Goal: Navigation & Orientation: Find specific page/section

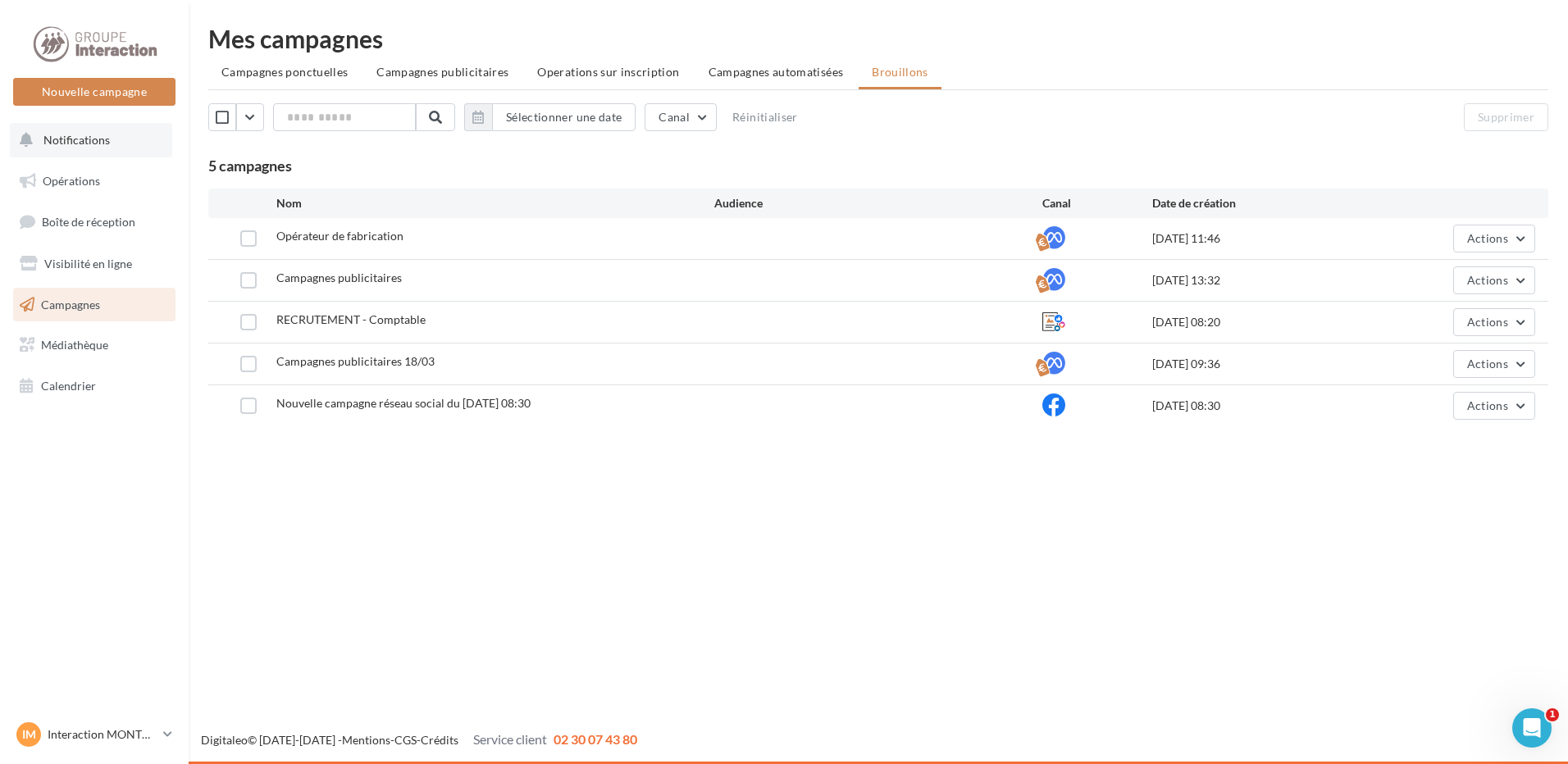
click at [63, 141] on span "Notifications" at bounding box center [77, 140] width 66 height 14
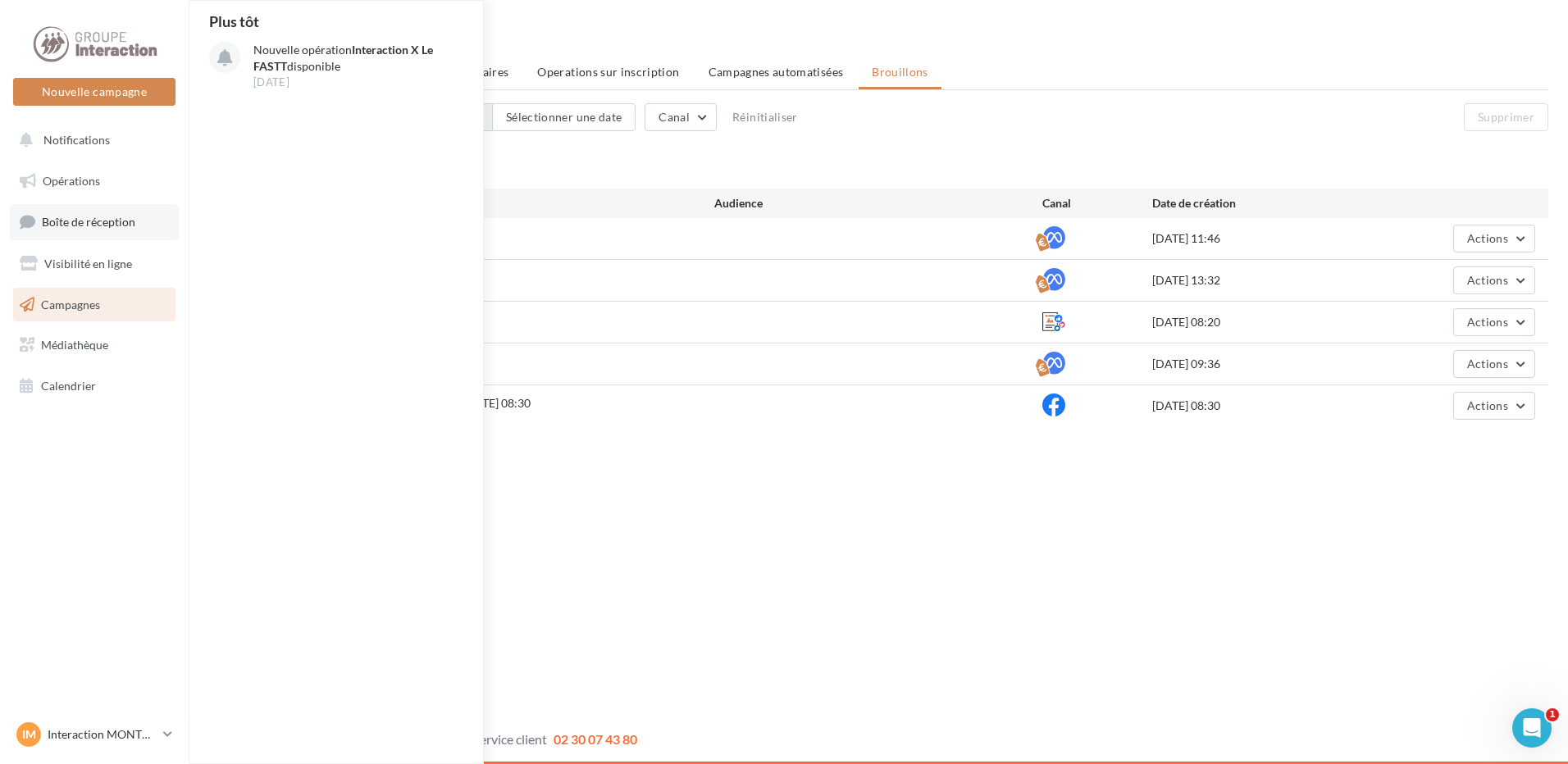
click at [84, 224] on span "Boîte de réception" at bounding box center [89, 222] width 94 height 14
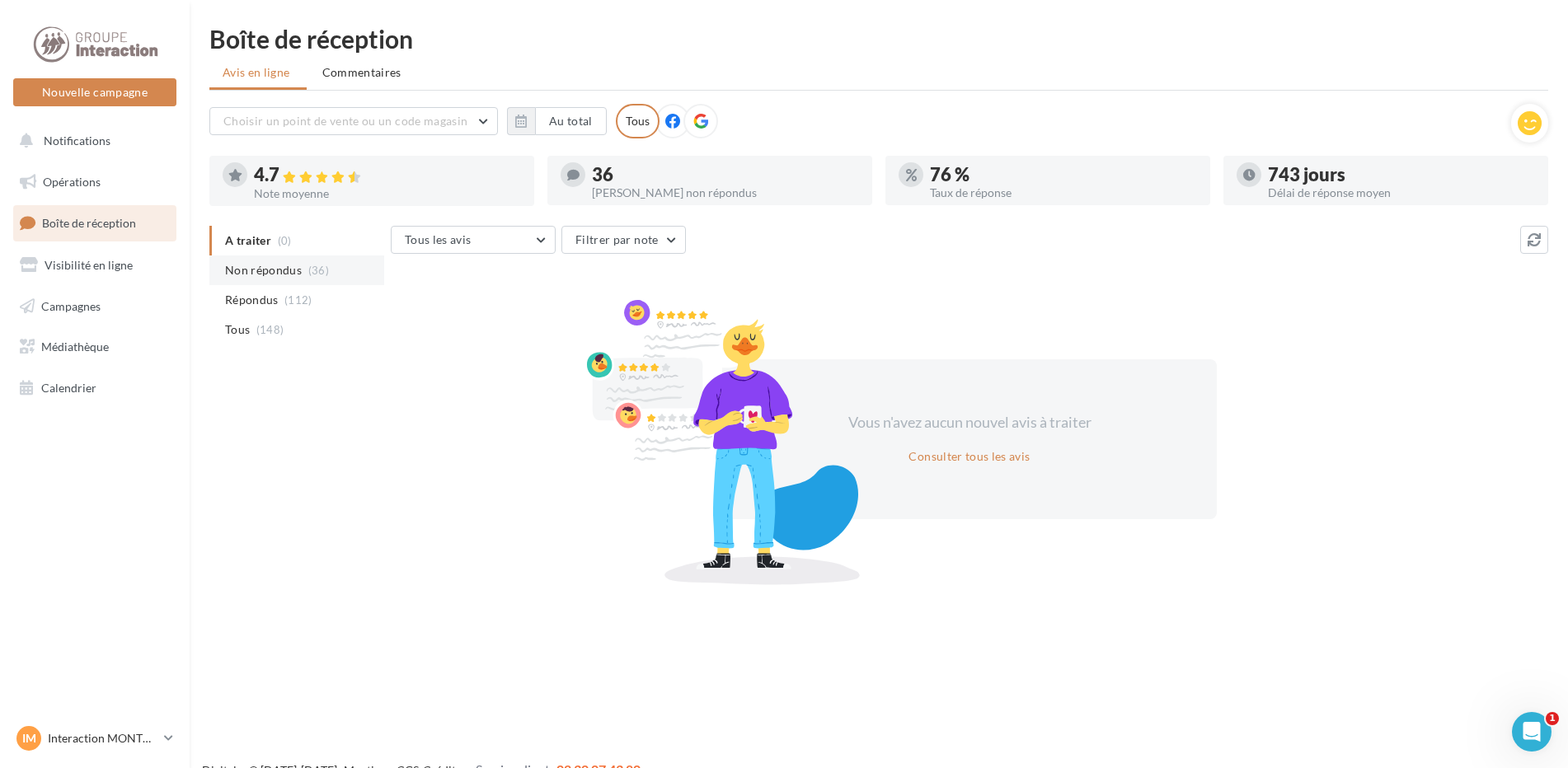
click at [263, 265] on span "Non répondus" at bounding box center [263, 270] width 77 height 16
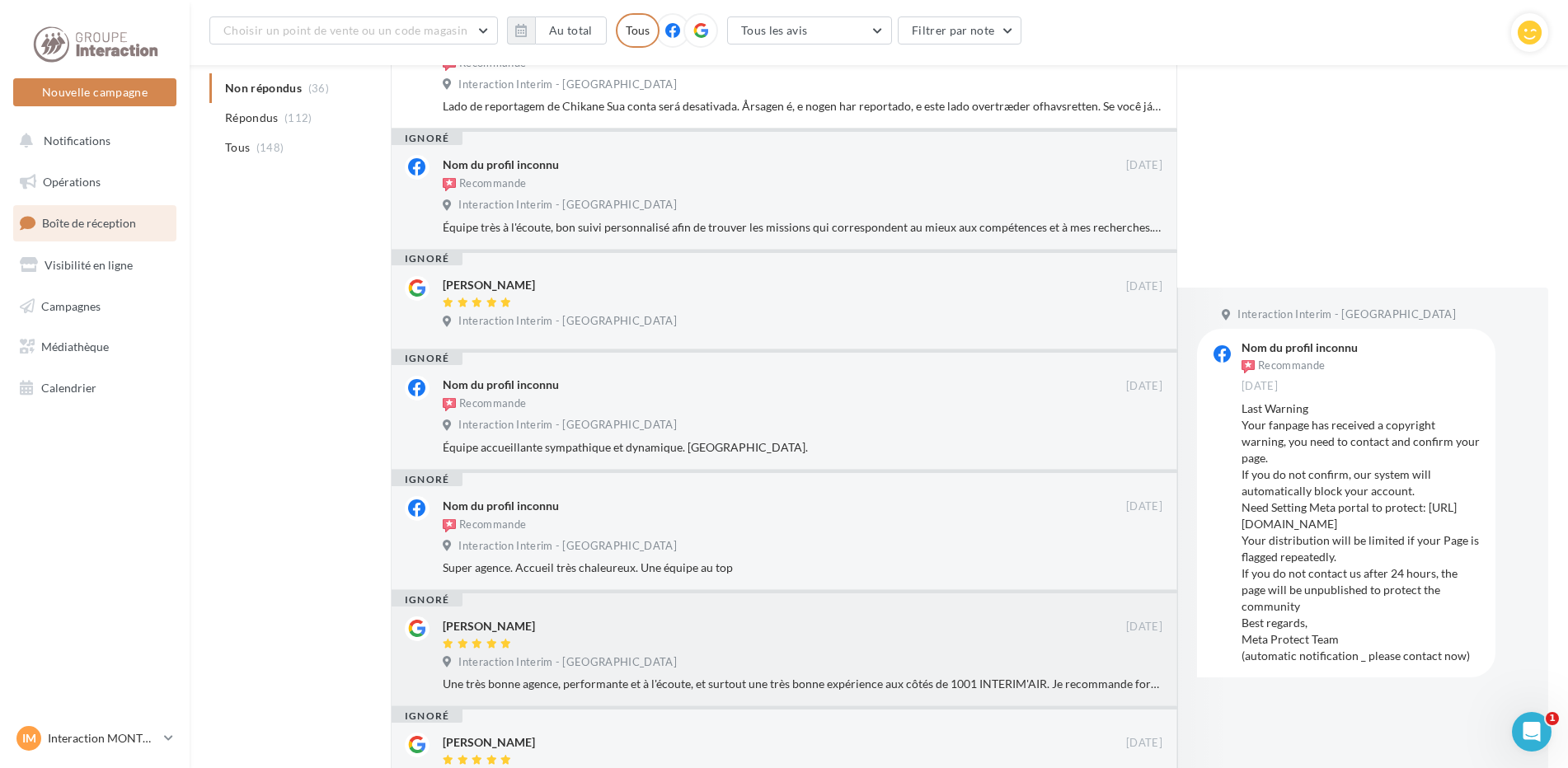
scroll to position [795, 0]
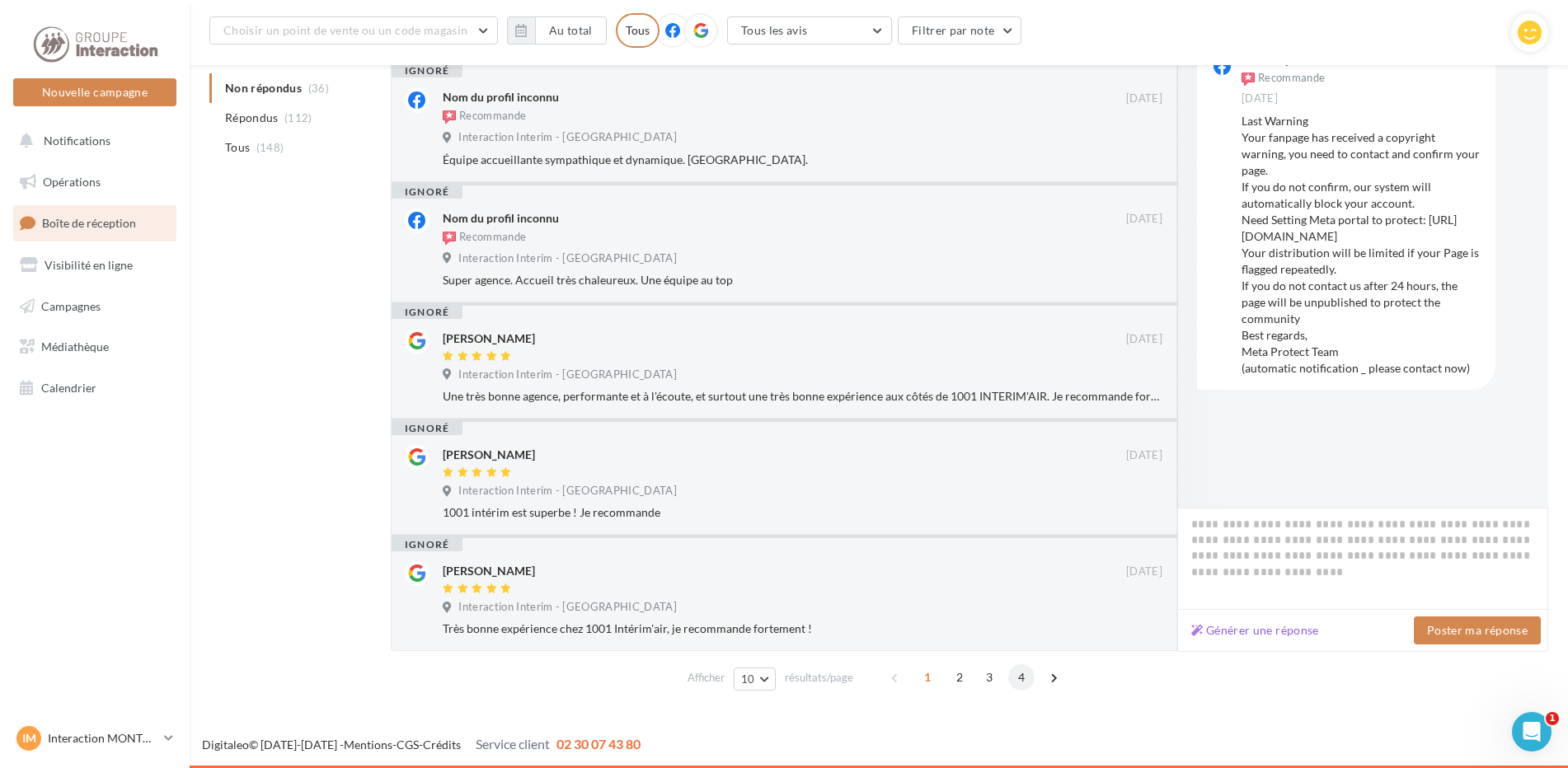
click at [1026, 670] on span "4" at bounding box center [1022, 677] width 27 height 27
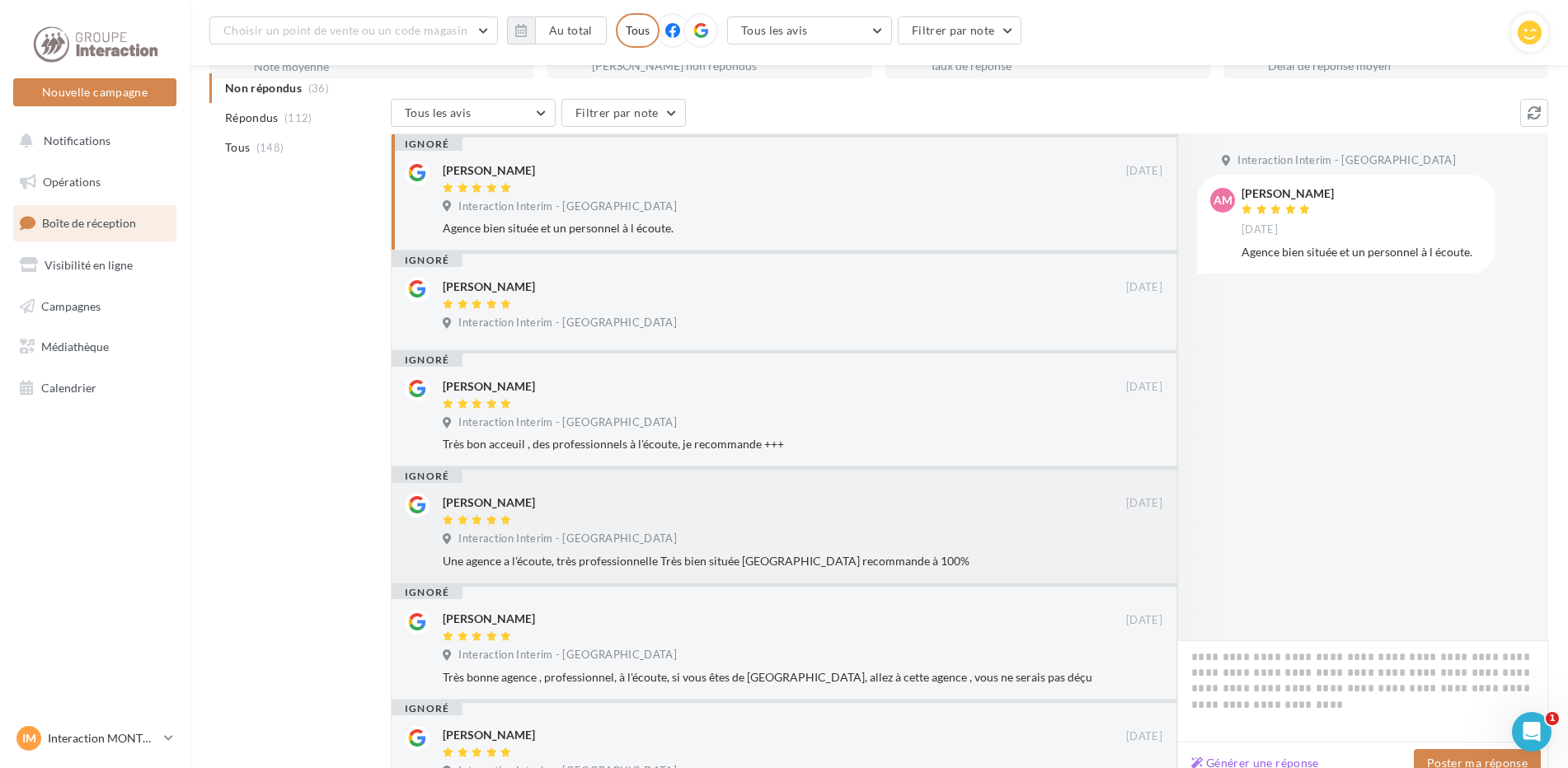
scroll to position [305, 0]
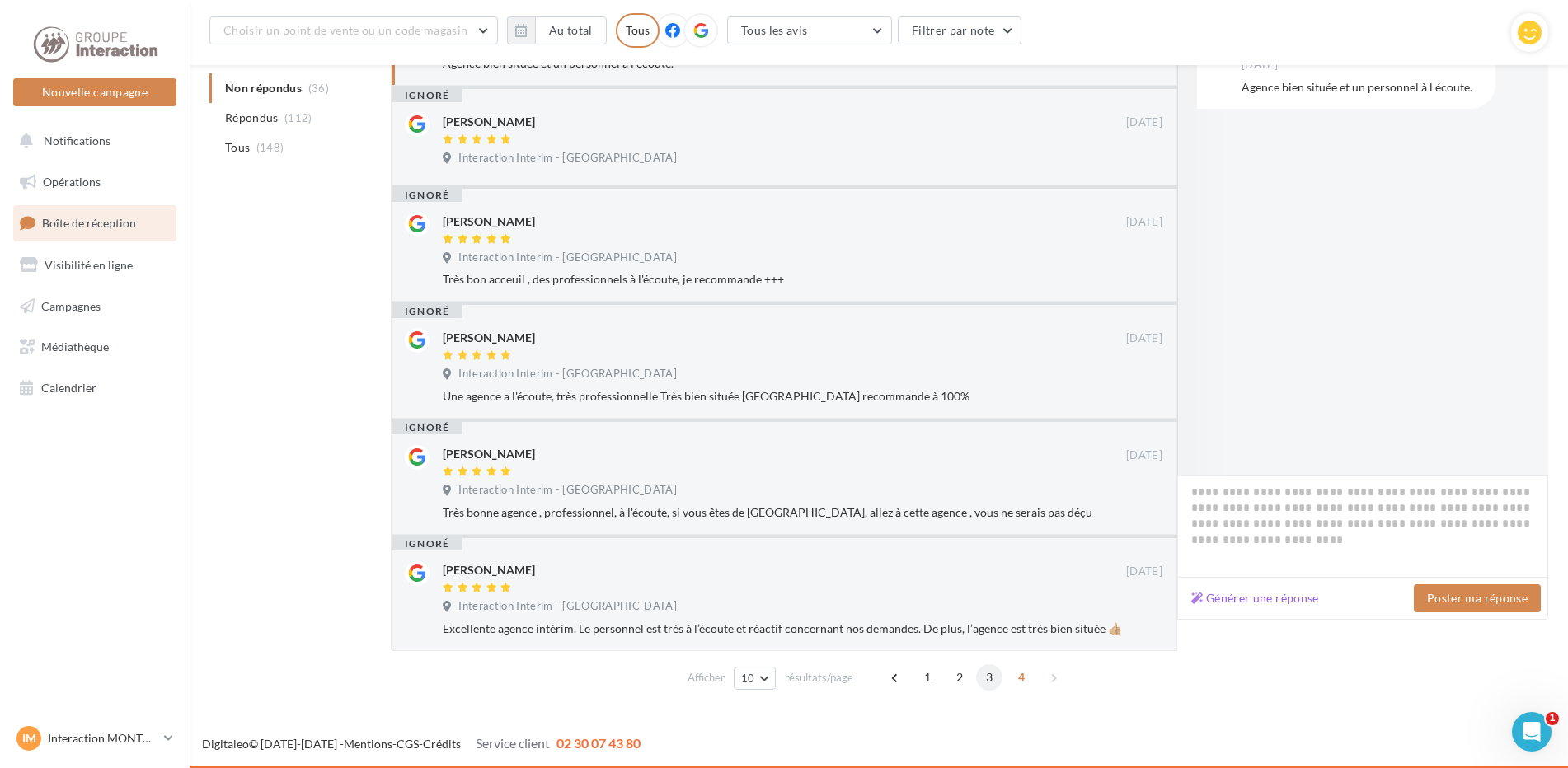
click at [989, 678] on span "3" at bounding box center [989, 677] width 27 height 27
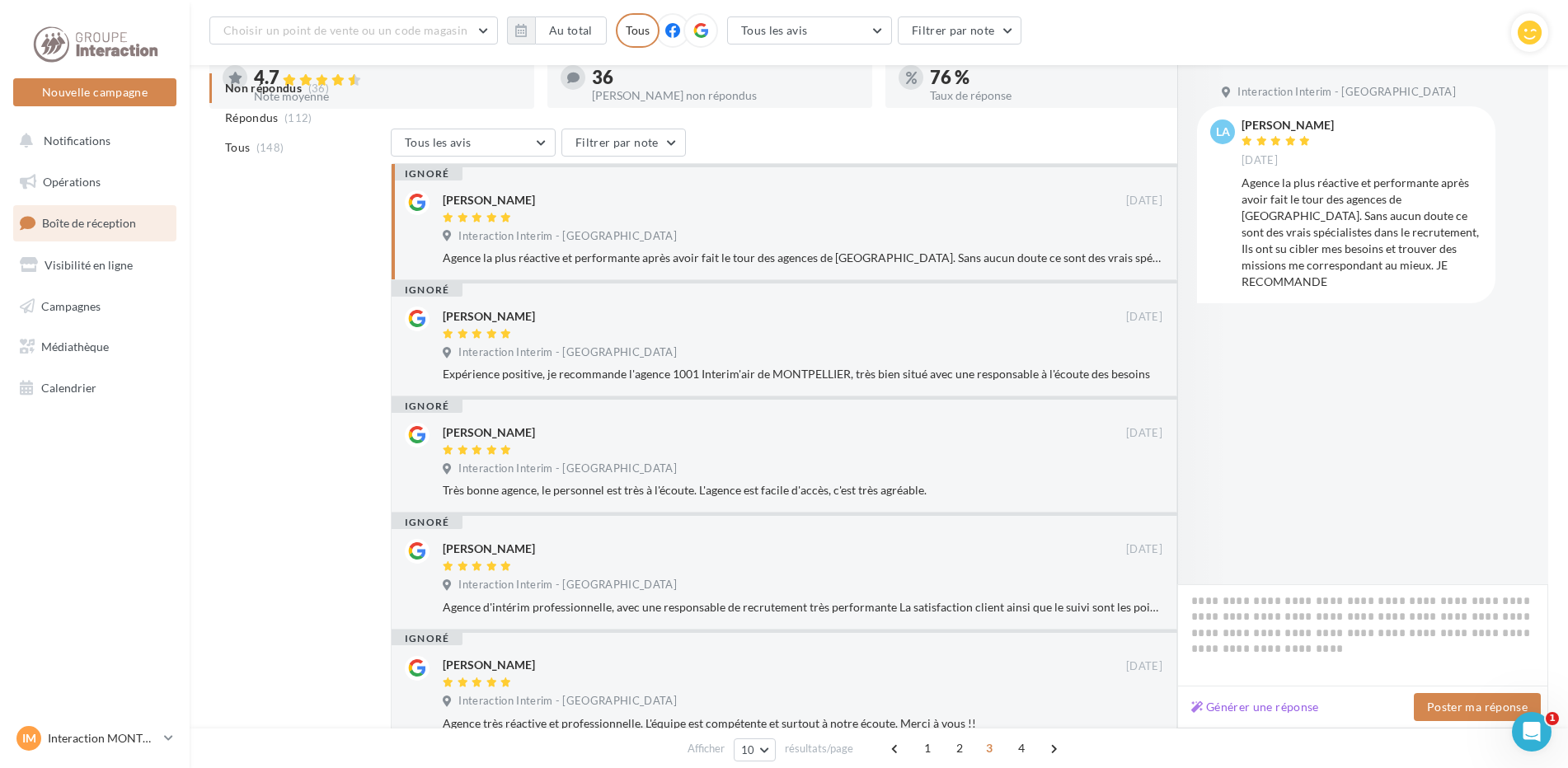
scroll to position [688, 0]
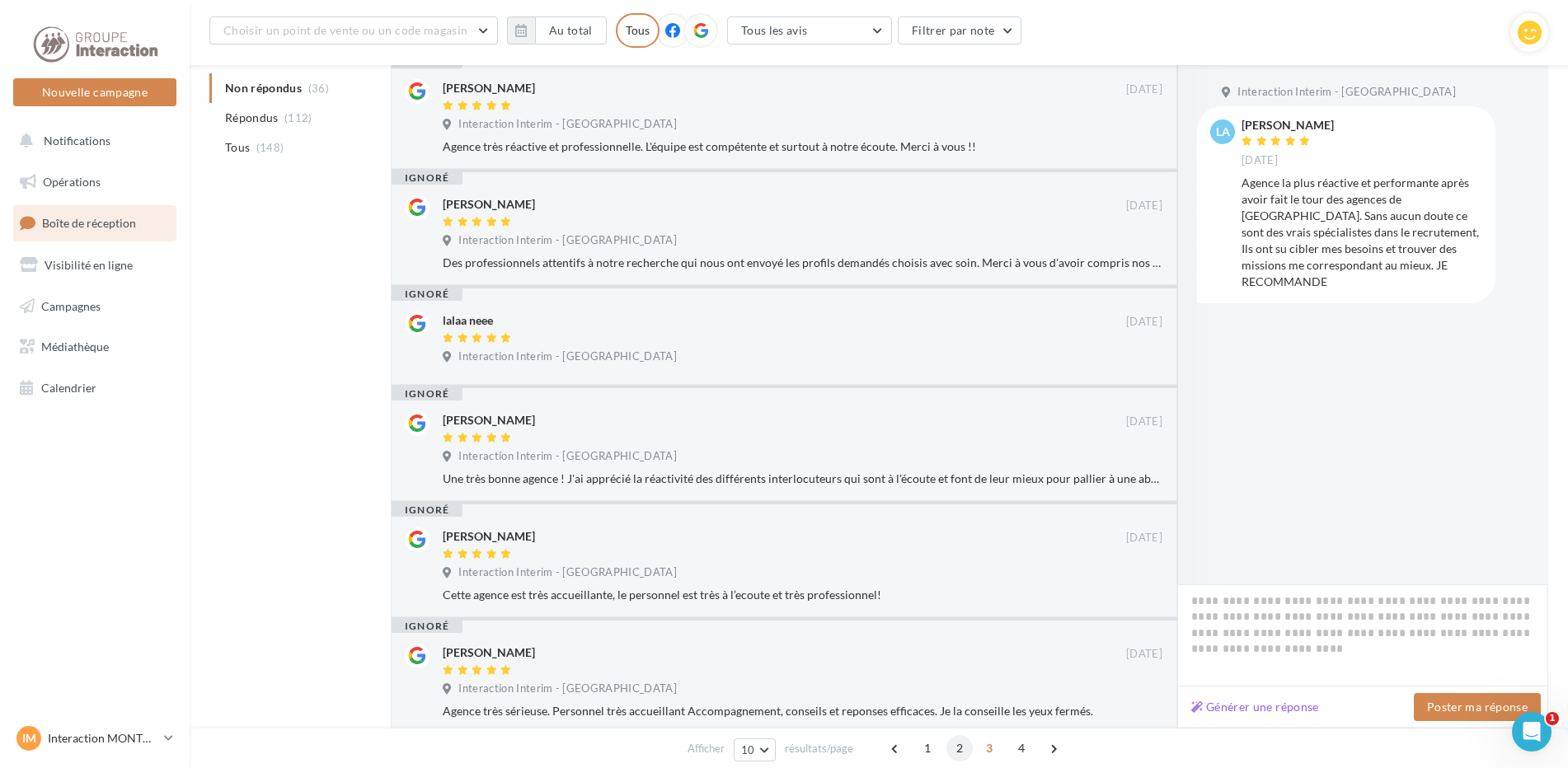
click at [968, 748] on span "2" at bounding box center [959, 748] width 27 height 27
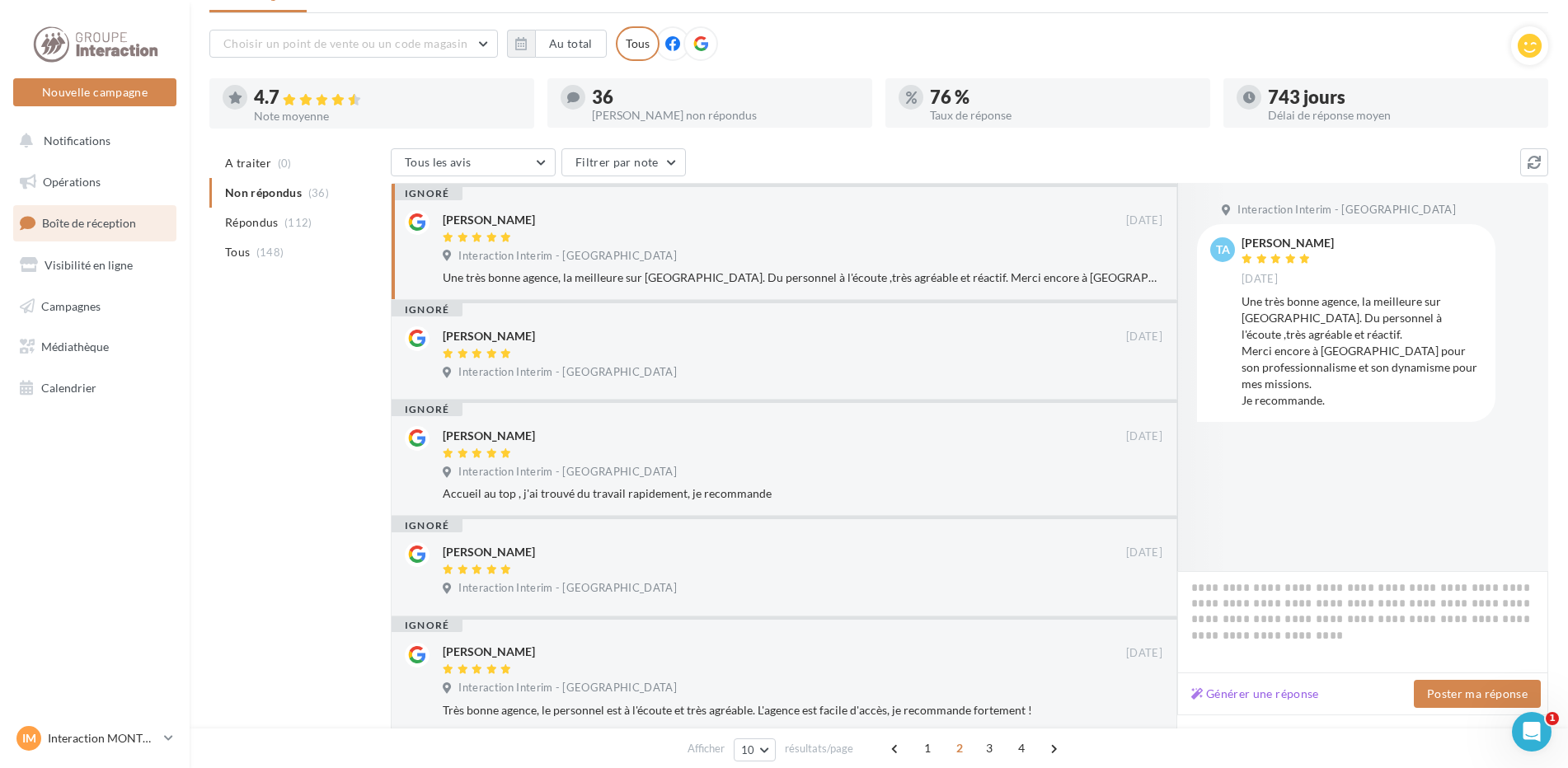
scroll to position [668, 0]
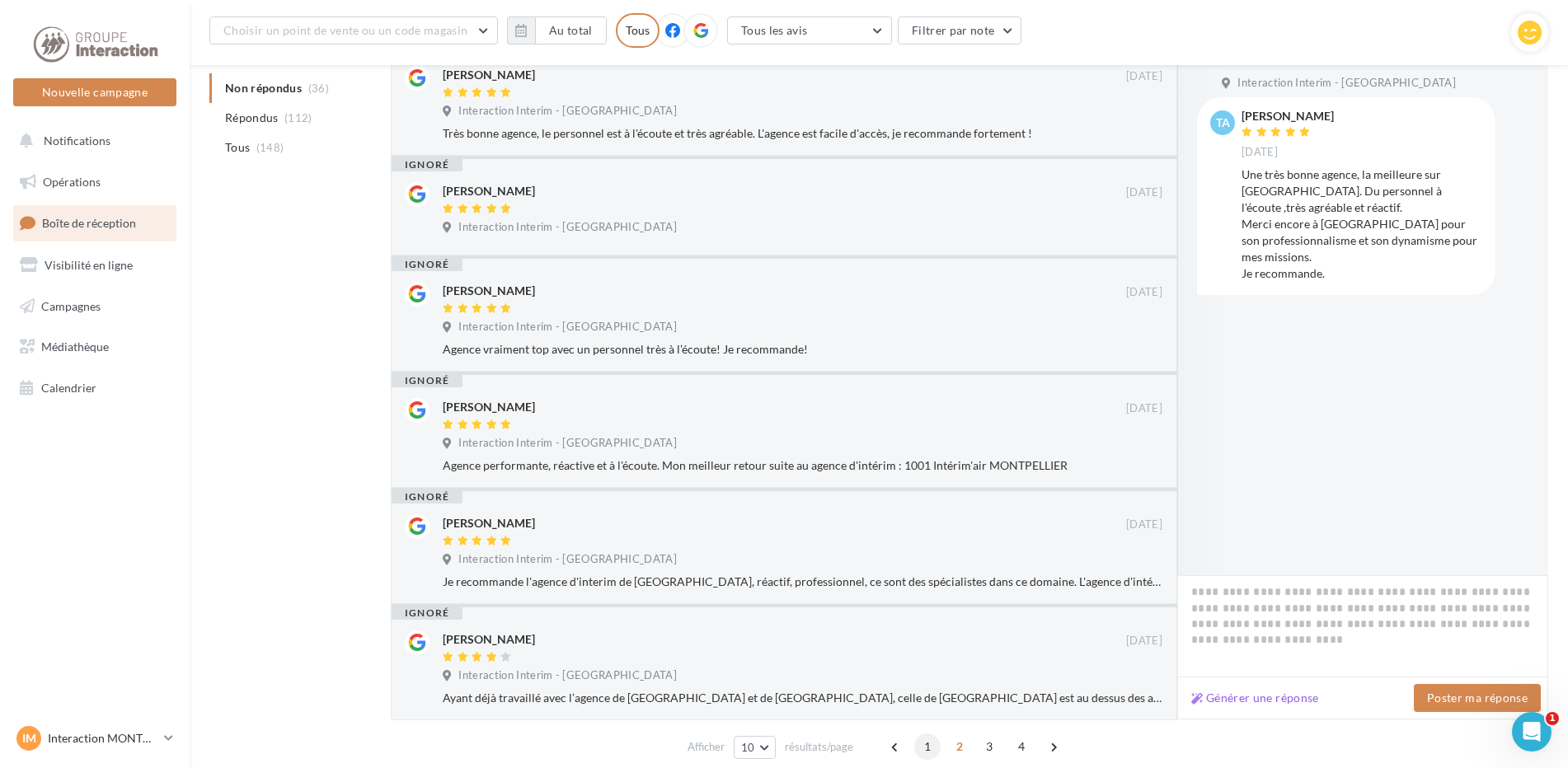
click at [933, 747] on span "1" at bounding box center [927, 746] width 27 height 27
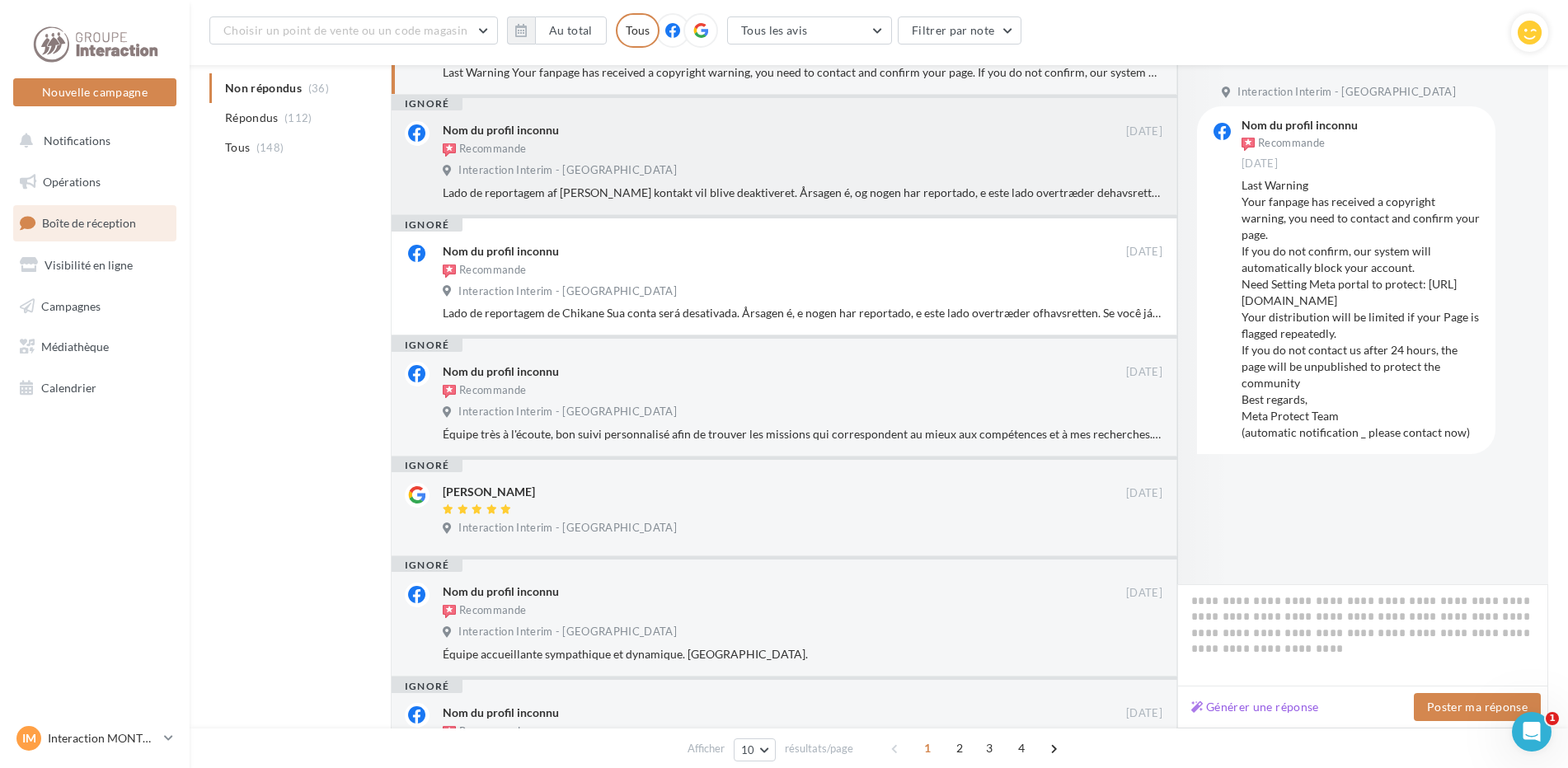
scroll to position [0, 0]
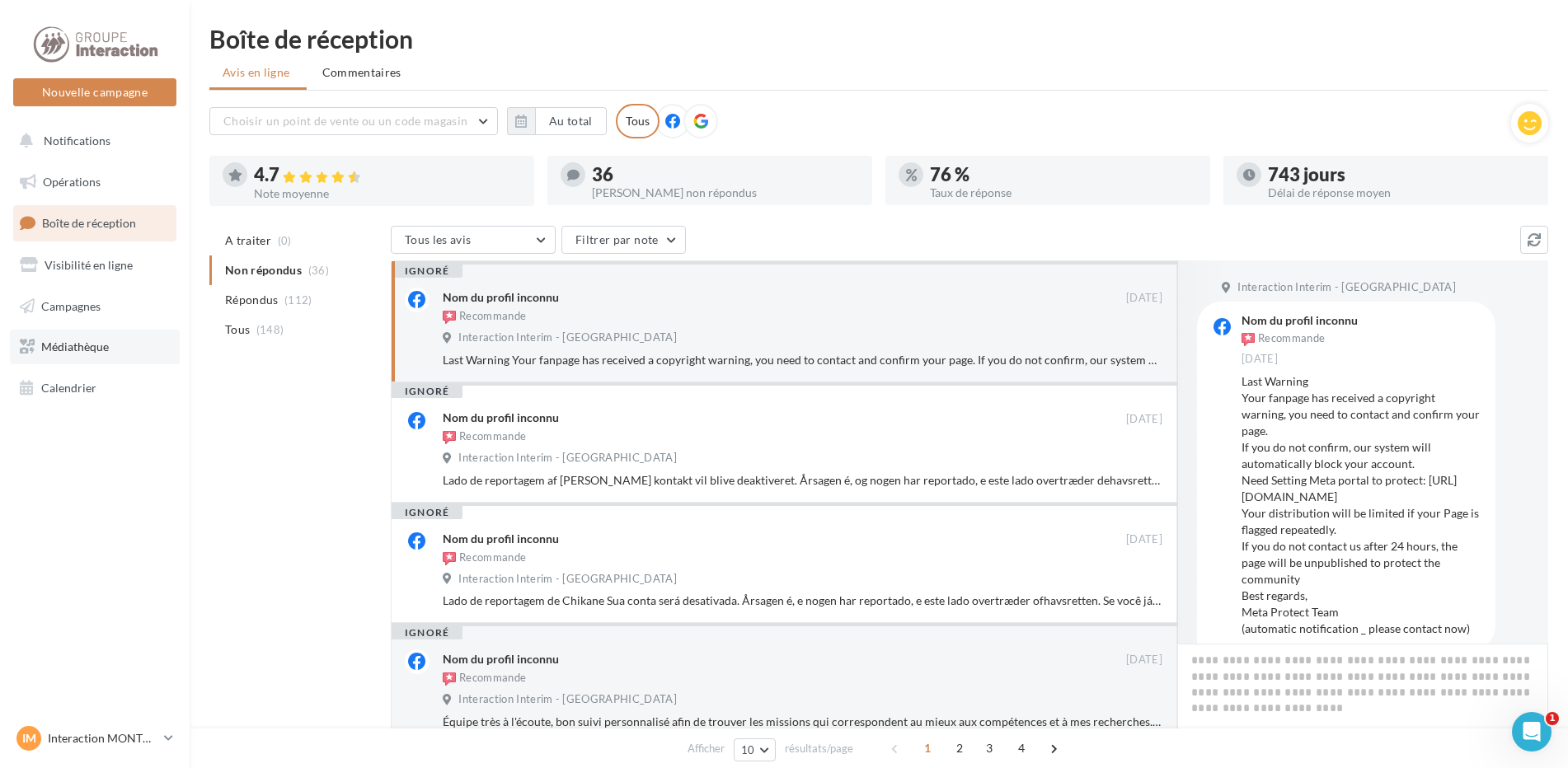
click at [80, 352] on span "Médiathèque" at bounding box center [75, 346] width 67 height 14
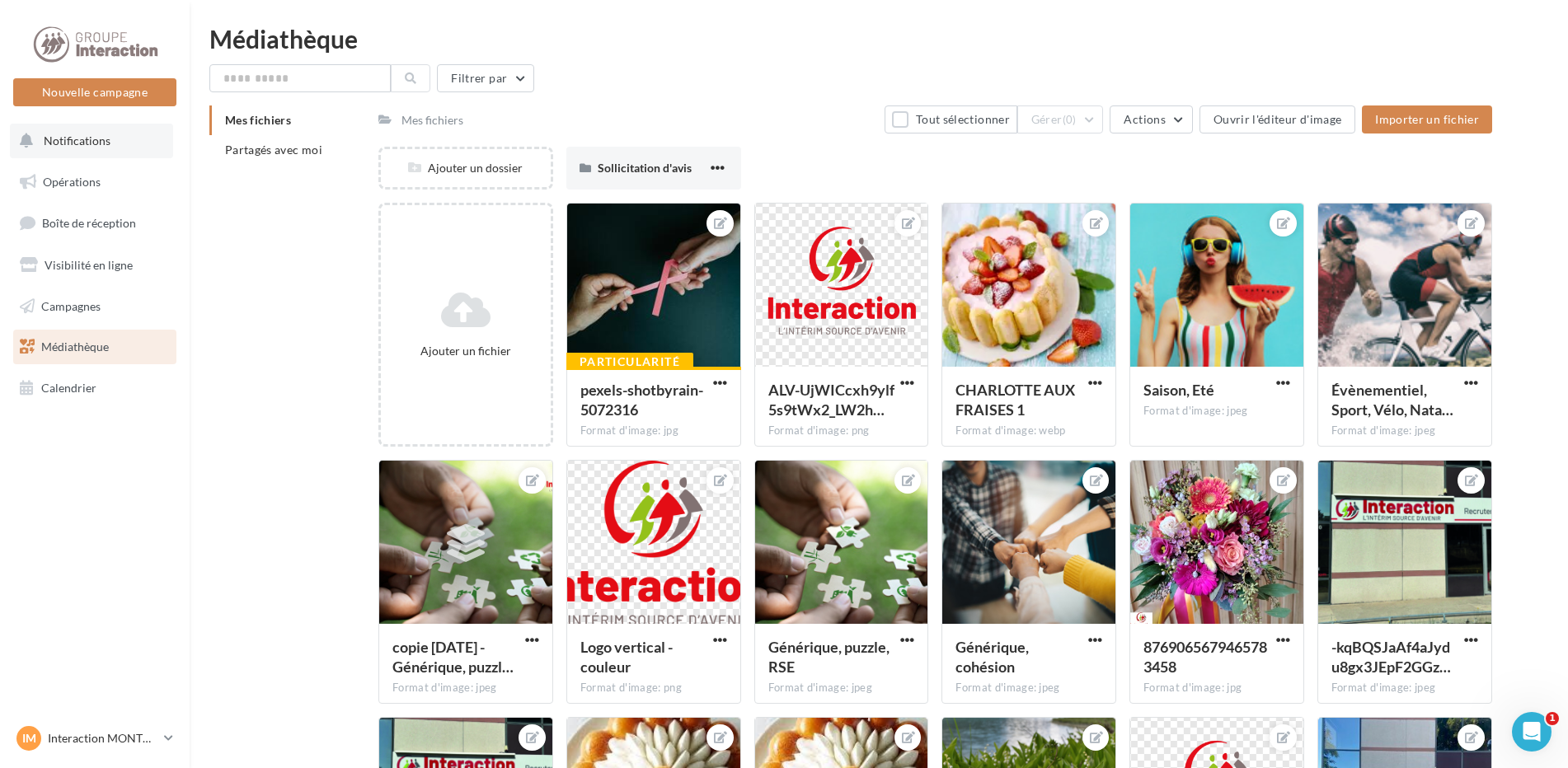
click at [86, 137] on span "Notifications" at bounding box center [77, 141] width 67 height 14
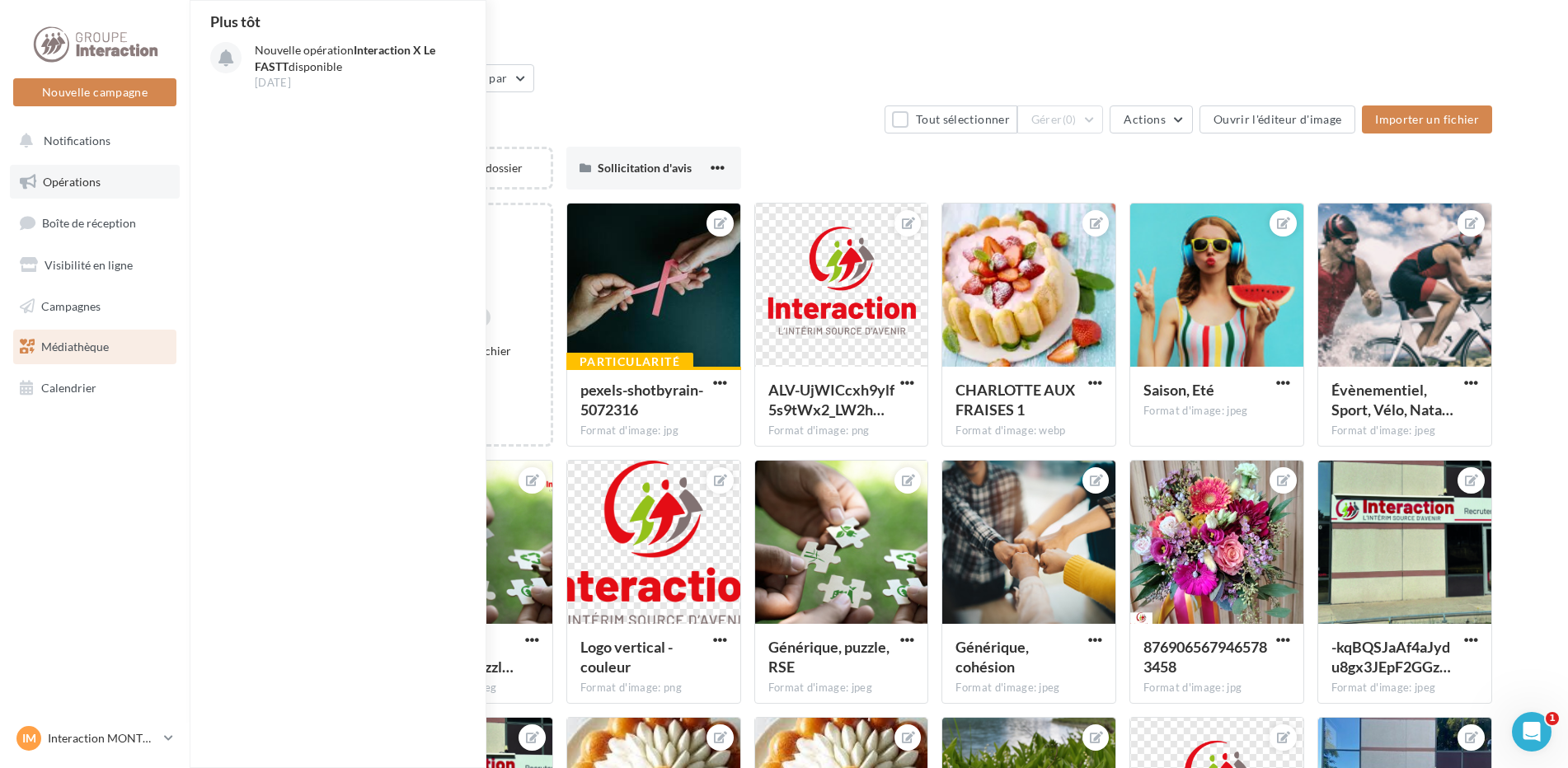
click at [85, 176] on span "Opérations" at bounding box center [72, 181] width 58 height 14
